Goal: Communication & Community: Answer question/provide support

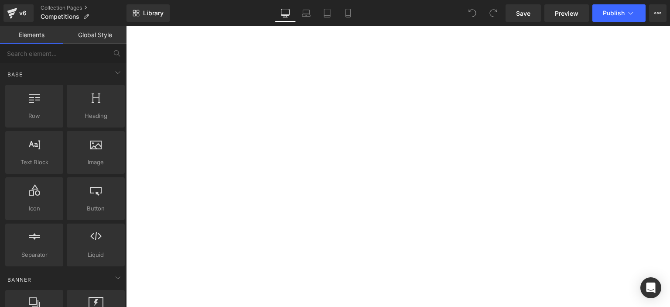
scroll to position [55, 0]
click at [653, 286] on icon "Open Intercom Messenger" at bounding box center [651, 287] width 10 height 11
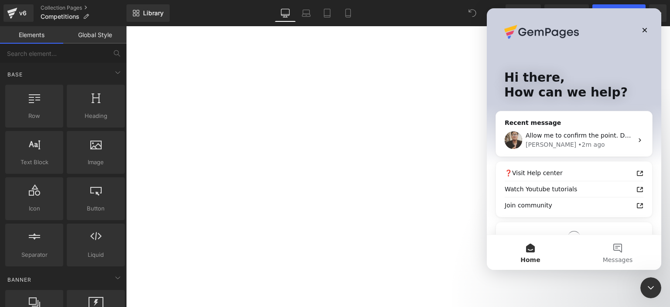
scroll to position [0, 0]
click at [610, 249] on button "Messages" at bounding box center [617, 252] width 87 height 35
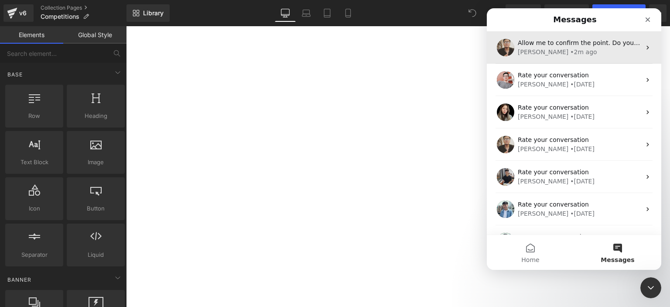
click at [588, 52] on div "[PERSON_NAME] • 2m ago" at bounding box center [579, 52] width 123 height 9
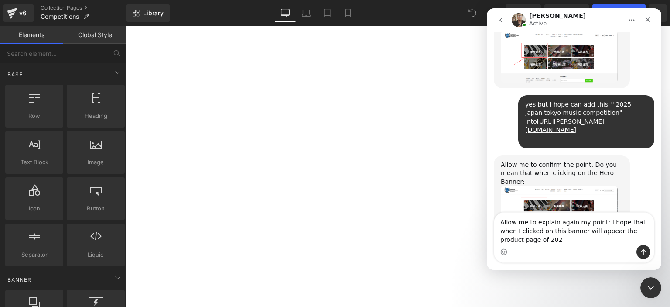
scroll to position [1144, 0]
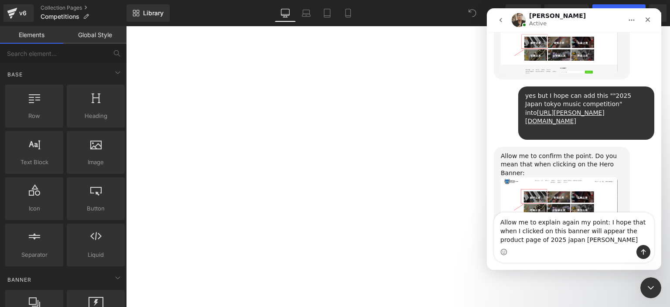
type textarea "Allow me to explain again my point: I hope that when I clicked on this banner w…"
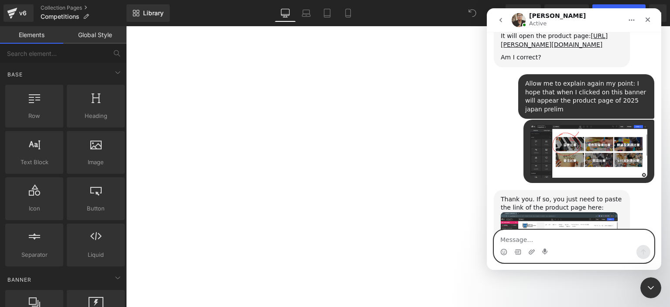
scroll to position [1338, 0]
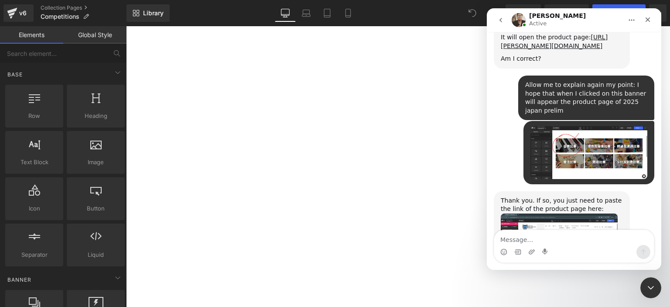
click at [556, 213] on img "Ken says…" at bounding box center [559, 238] width 117 height 51
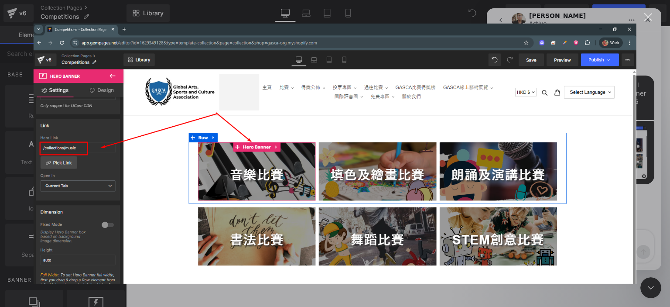
click at [0, 198] on div "Intercom messenger" at bounding box center [335, 153] width 670 height 307
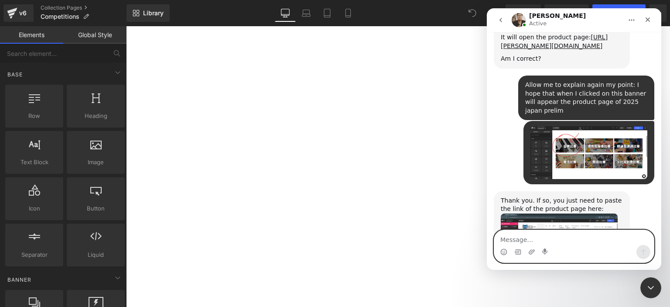
click at [532, 238] on textarea "Message…" at bounding box center [575, 237] width 160 height 15
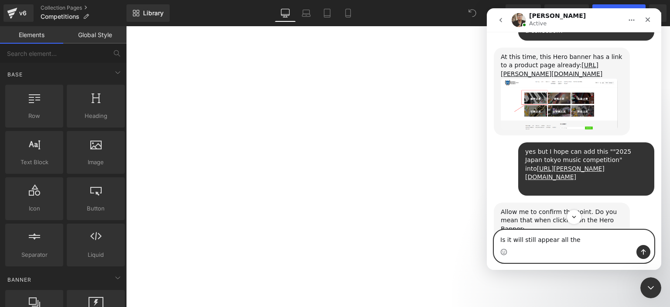
scroll to position [1089, 0]
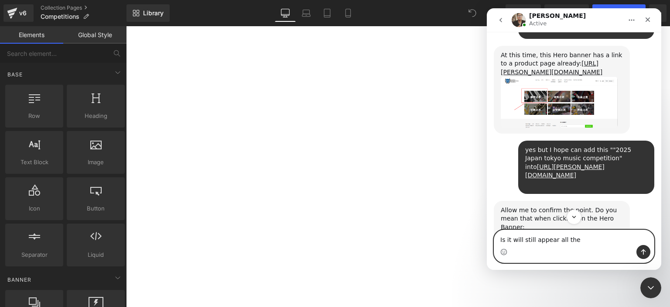
click at [582, 244] on textarea "Is it will still appear all the" at bounding box center [575, 237] width 160 height 15
type textarea "Is it will still appear all these picture?"
paste textarea "Message…"
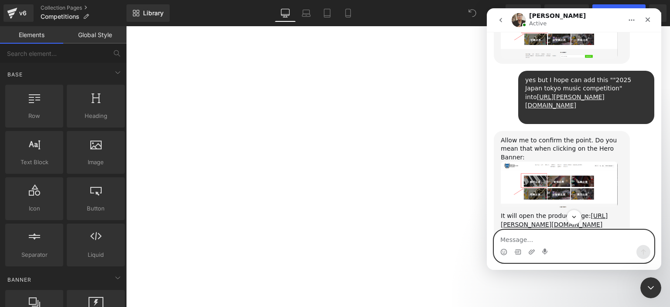
scroll to position [1159, 0]
click at [524, 237] on textarea "Message…" at bounding box center [575, 237] width 160 height 15
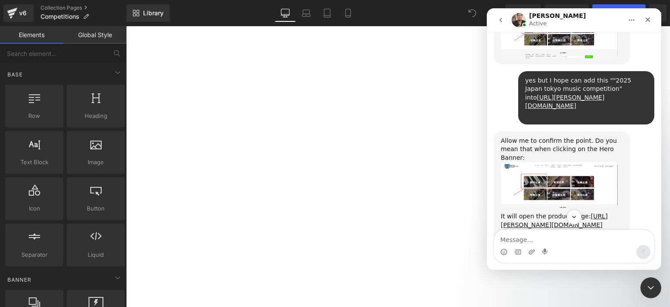
click at [563, 162] on img "Ken says…" at bounding box center [559, 185] width 117 height 46
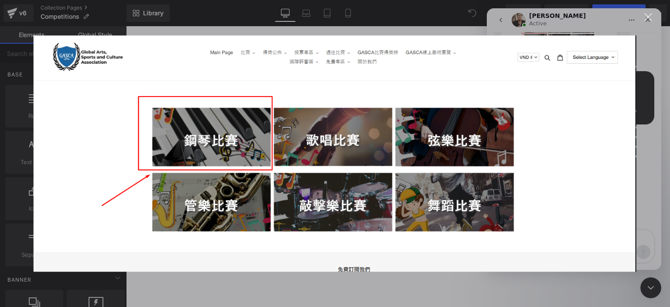
click at [645, 141] on div "Intercom messenger" at bounding box center [335, 153] width 670 height 307
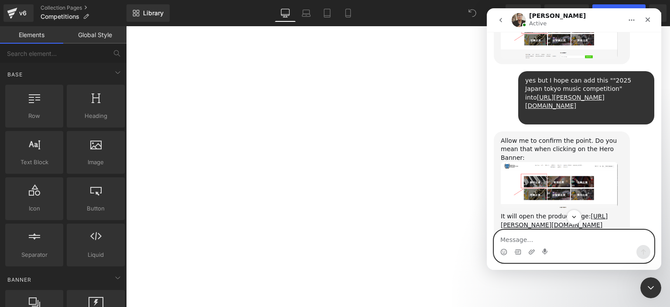
click at [533, 239] on textarea "Message…" at bounding box center [575, 237] width 160 height 15
paste textarea "Message…"
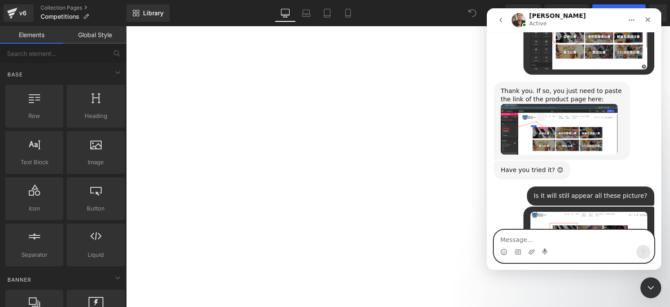
scroll to position [1445, 0]
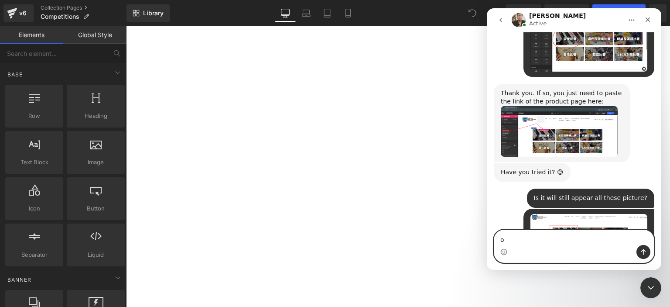
type textarea "ok"
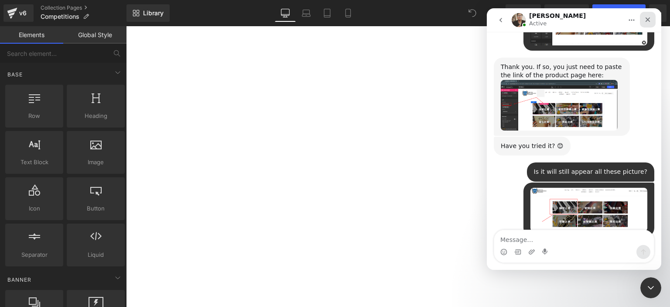
click at [644, 20] on div "Close" at bounding box center [648, 20] width 16 height 16
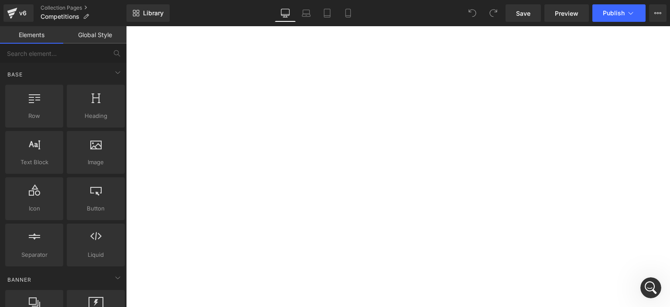
scroll to position [1471, 0]
click at [126, 26] on div at bounding box center [126, 26] width 0 height 0
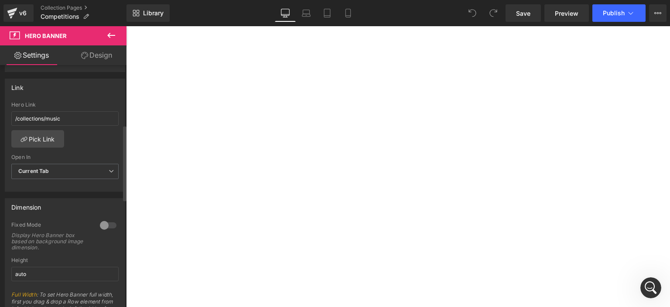
scroll to position [192, 0]
